Goal: Task Accomplishment & Management: Use online tool/utility

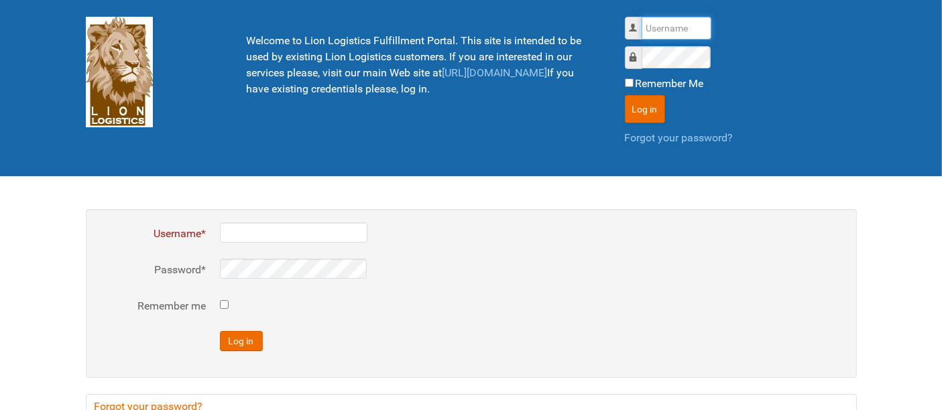
click at [669, 20] on input "Username" at bounding box center [677, 28] width 70 height 23
type input "al"
click at [625, 95] on button "Log in" at bounding box center [645, 109] width 40 height 28
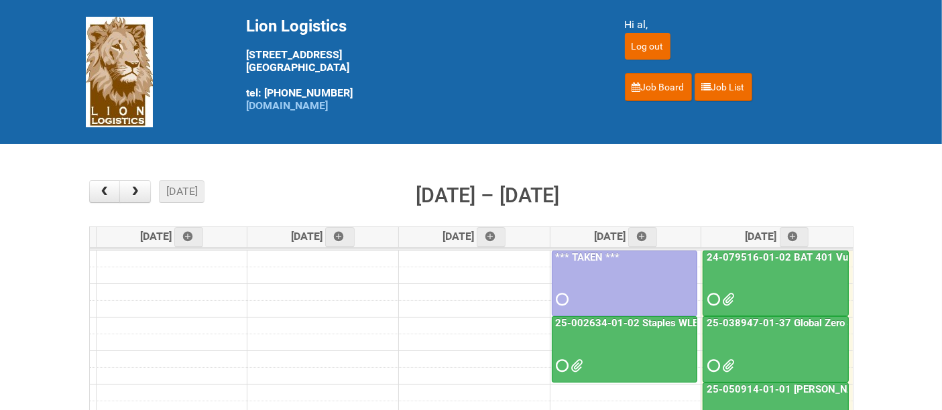
click at [766, 288] on div at bounding box center [776, 288] width 144 height 44
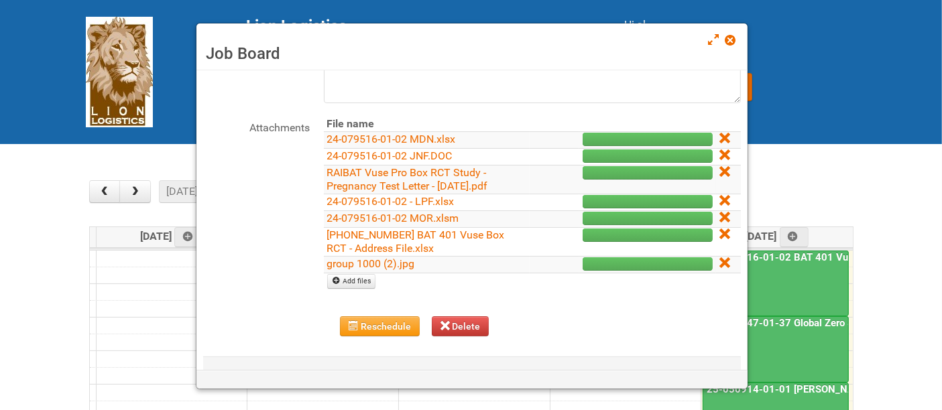
scroll to position [141, 0]
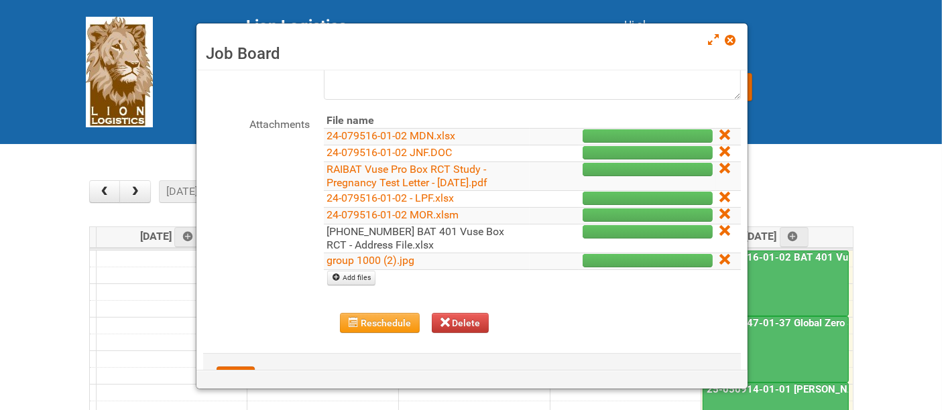
click at [350, 235] on link "24-079516-01 BAT 401 Vuse Box RCT - Address File.xlsx" at bounding box center [416, 238] width 178 height 26
drag, startPoint x: 728, startPoint y: 36, endPoint x: 746, endPoint y: 37, distance: 18.1
click at [728, 37] on span at bounding box center [730, 40] width 9 height 9
